Goal: Task Accomplishment & Management: Complete application form

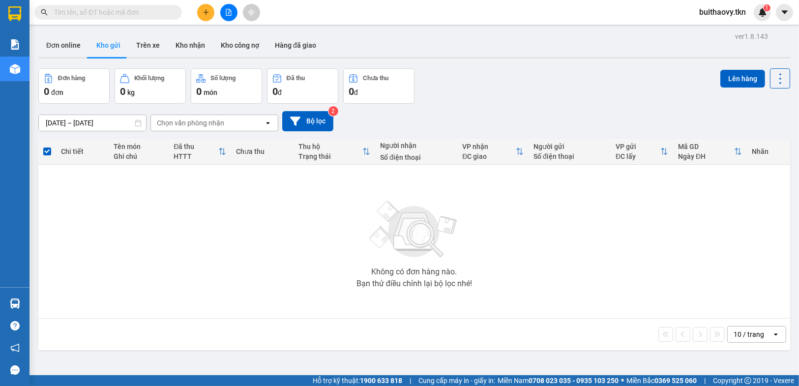
click at [207, 6] on button at bounding box center [205, 12] width 17 height 17
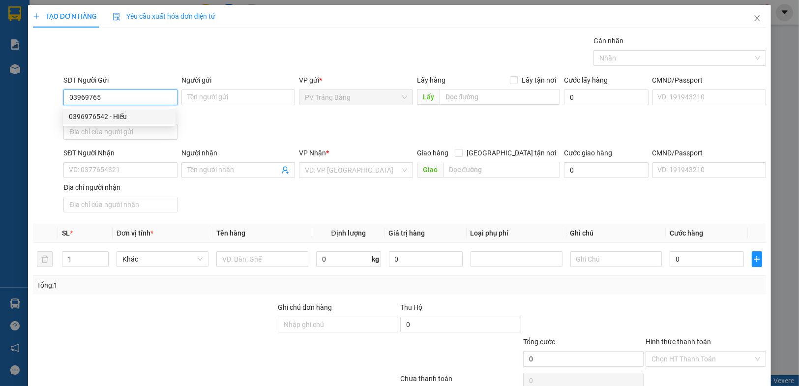
click at [116, 119] on div "0396976542 - Hiếu" at bounding box center [119, 116] width 101 height 11
type input "0396976542"
type input "Hiếu"
type input "VP TB"
type input "0977450168"
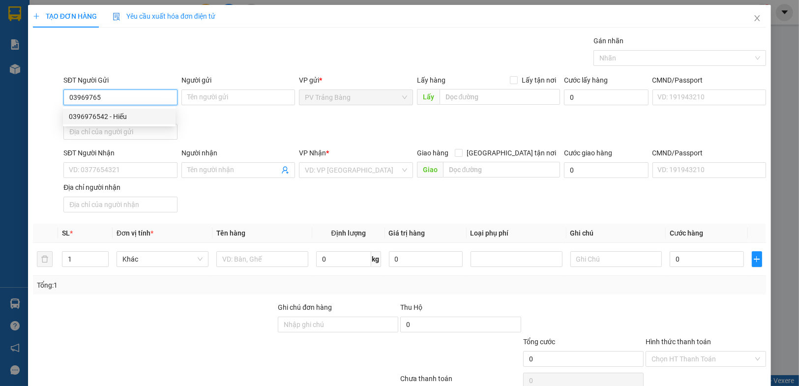
type input "TUYẾT"
type input "bx TN"
type input "20.000"
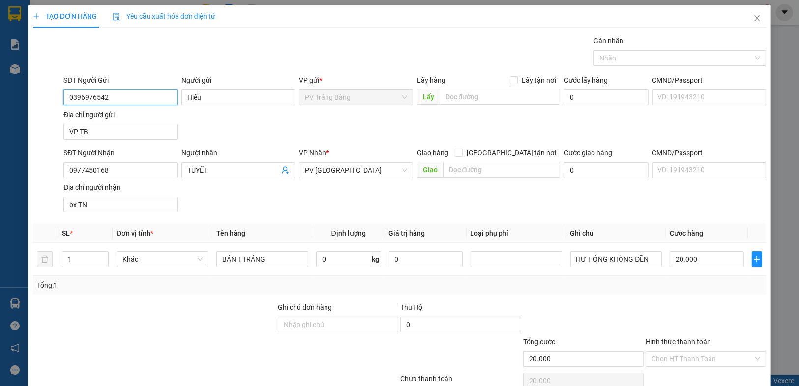
type input "0396976542"
click at [89, 264] on input "1" at bounding box center [85, 259] width 46 height 15
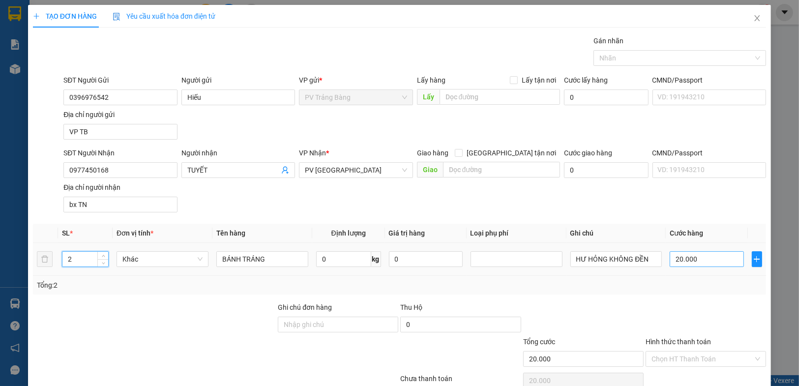
type input "2"
click at [703, 261] on input "20.000" at bounding box center [707, 259] width 74 height 16
type input "0"
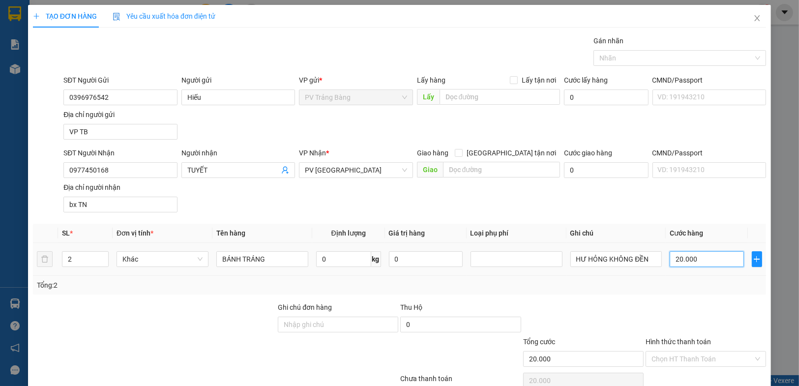
type input "0"
type input "4"
type input "40"
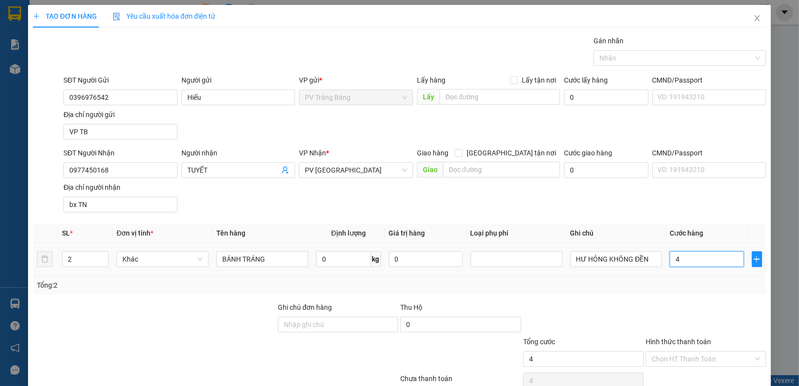
type input "40"
type input "400"
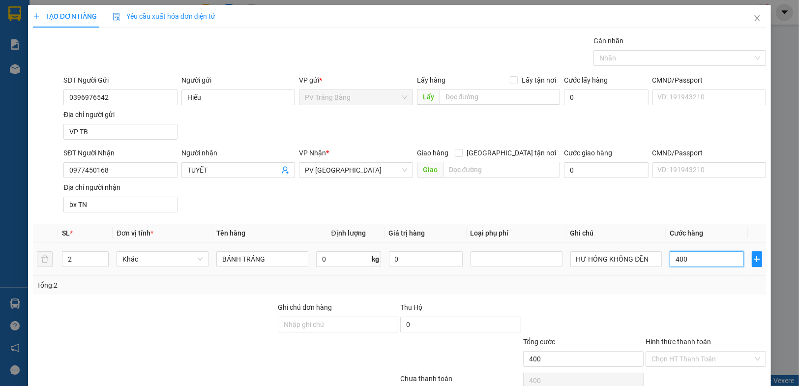
type input "4.000"
type input "40.000"
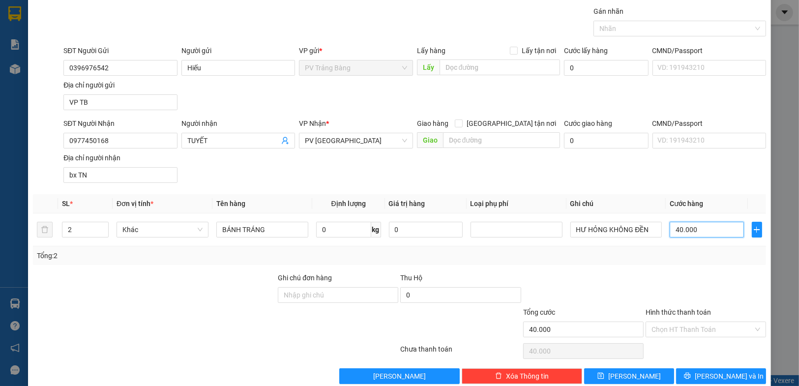
scroll to position [45, 0]
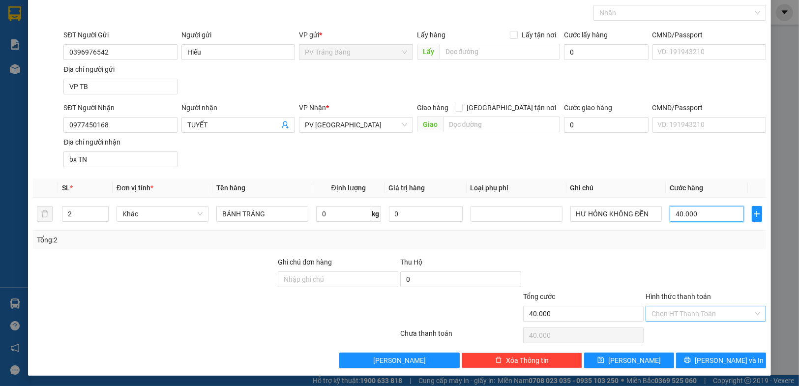
type input "40.000"
click at [673, 318] on input "Hình thức thanh toán" at bounding box center [703, 313] width 102 height 15
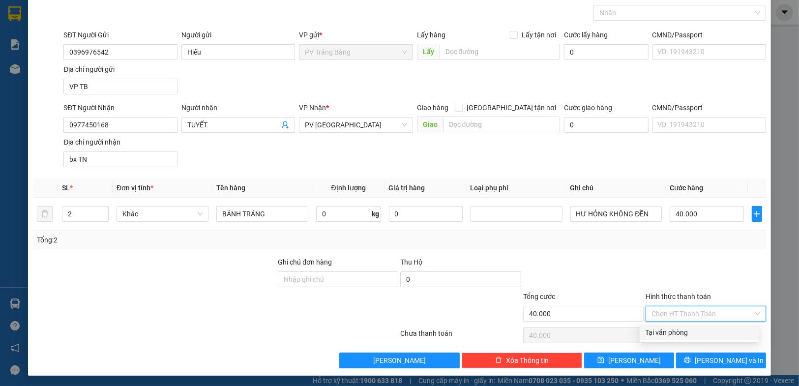
click at [672, 332] on div "Tại văn phòng" at bounding box center [700, 332] width 108 height 11
type input "0"
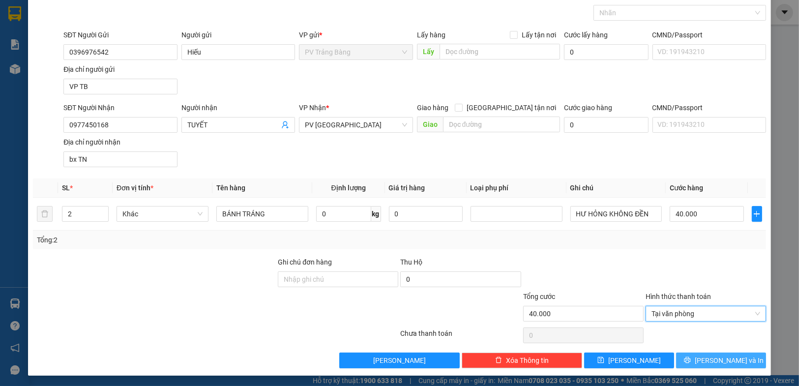
click at [691, 358] on icon "printer" at bounding box center [688, 360] width 6 height 6
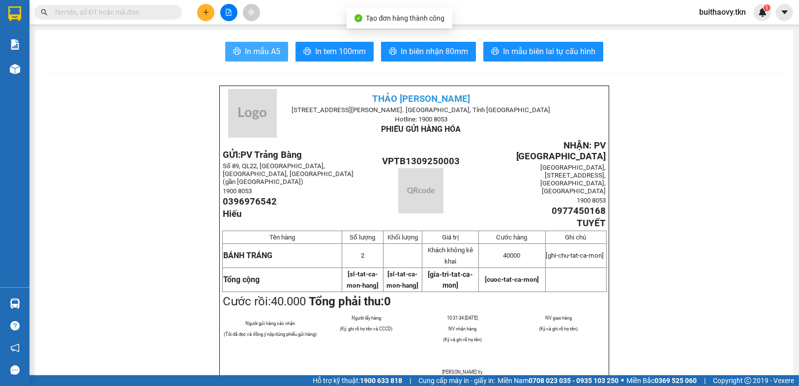
click at [269, 49] on span "In mẫu A5" at bounding box center [262, 51] width 35 height 12
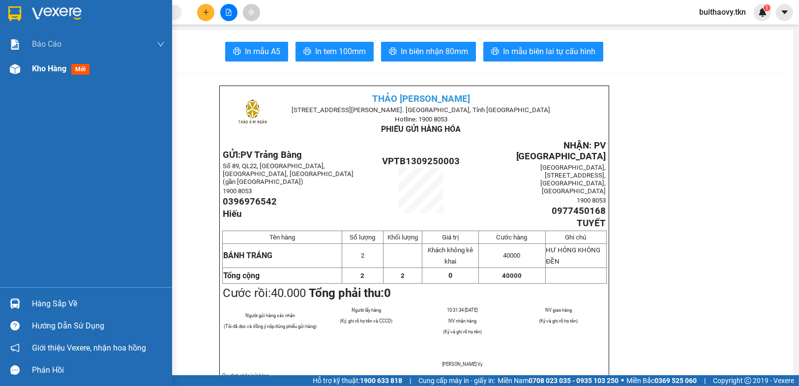
click at [35, 70] on span "Kho hàng" at bounding box center [49, 68] width 34 height 9
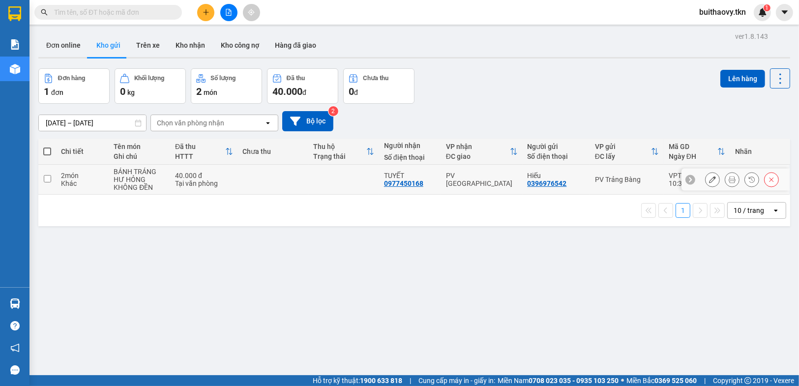
click at [709, 178] on icon at bounding box center [712, 179] width 7 height 7
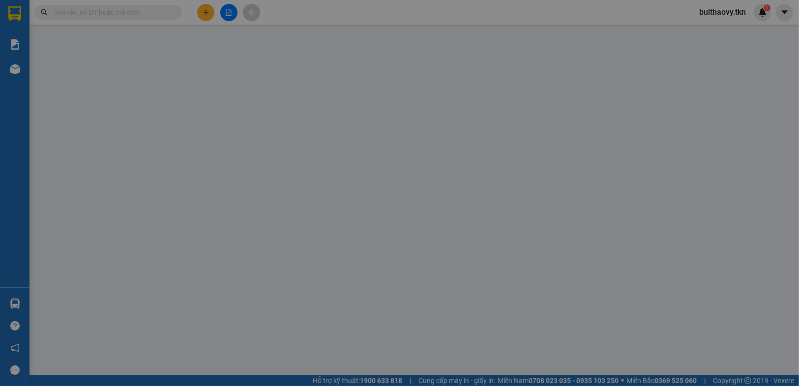
type input "0396976542"
type input "Hiếu"
type input "VP TB"
type input "0977450168"
type input "TUYẾT"
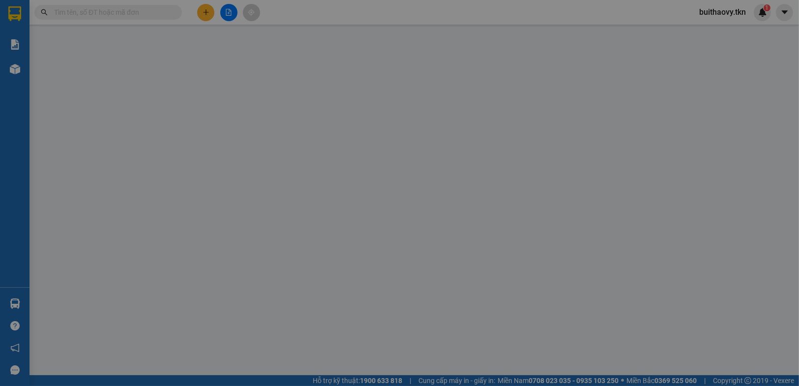
type input "bx TN"
type input "40.000"
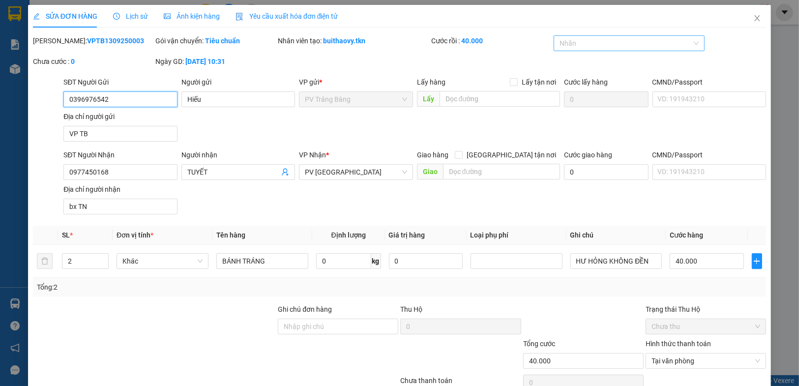
click at [573, 48] on div at bounding box center [624, 43] width 137 height 12
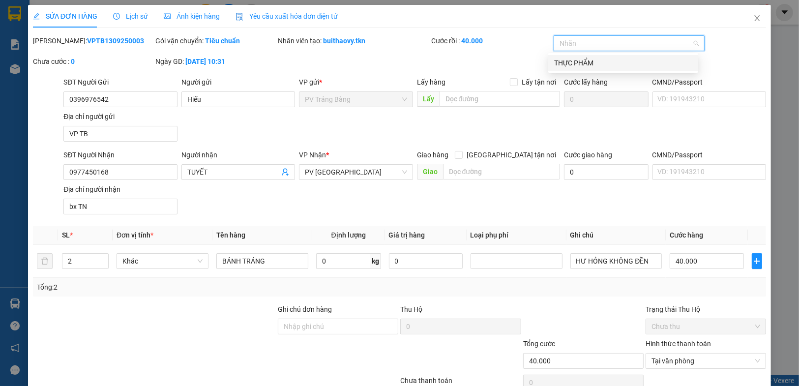
click at [577, 60] on div "THỰC PHẨM" at bounding box center [623, 63] width 138 height 11
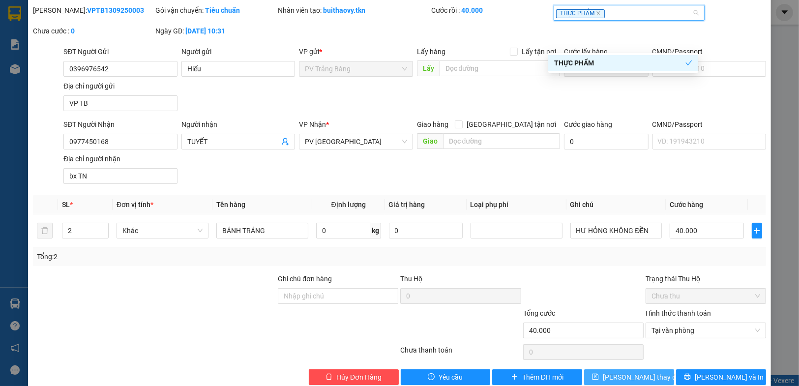
scroll to position [48, 0]
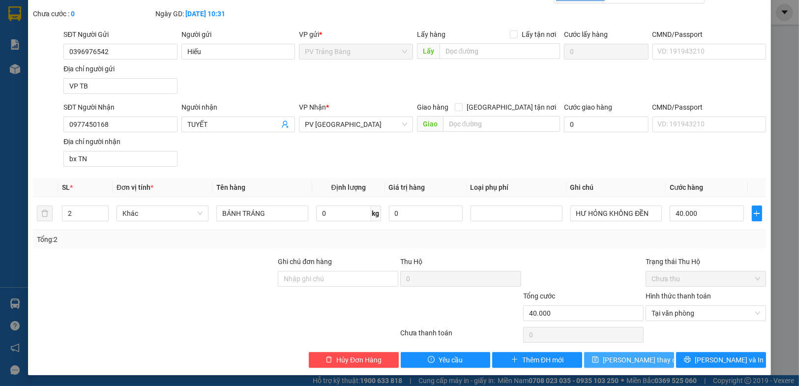
click at [637, 358] on span "[PERSON_NAME] thay đổi" at bounding box center [642, 360] width 79 height 11
